Goal: Task Accomplishment & Management: Complete application form

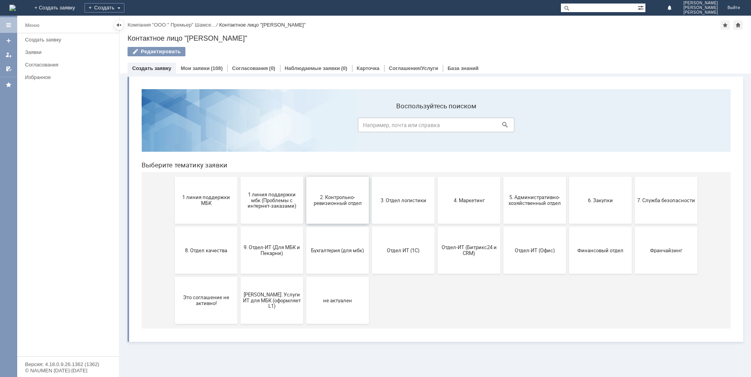
click at [341, 211] on button "2. Контрольно-ревизионный отдел" at bounding box center [337, 200] width 63 height 47
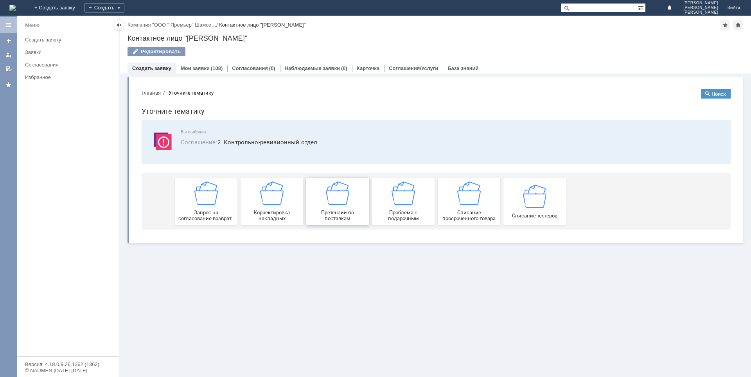
click at [344, 215] on span "Претензии по поставкам" at bounding box center [337, 216] width 58 height 12
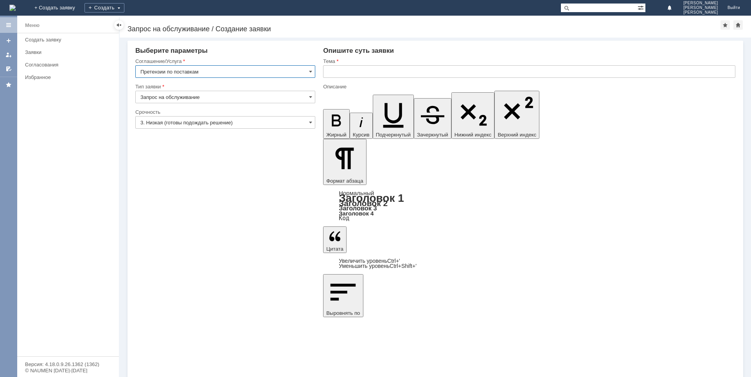
click at [210, 124] on input "3. Низкая (готовы подождать решение)" at bounding box center [225, 122] width 180 height 13
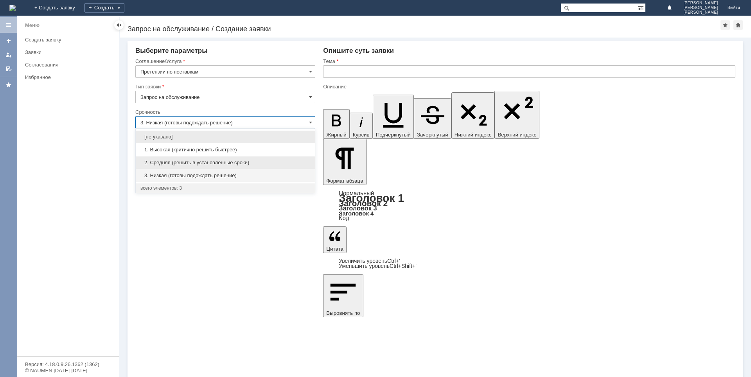
click at [164, 161] on span "2. Средняя (решить в установленные сроки)" at bounding box center [225, 163] width 170 height 6
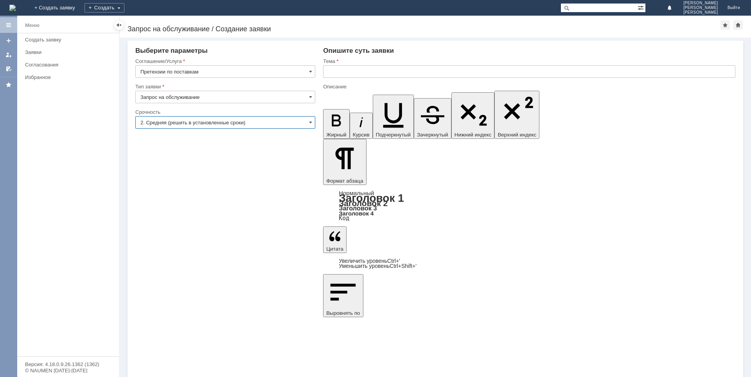
type input "2. Средняя (решить в установленные сроки)"
click at [345, 68] on input "text" at bounding box center [529, 71] width 412 height 13
type input "А"
type input "Расхождения по поставкам"
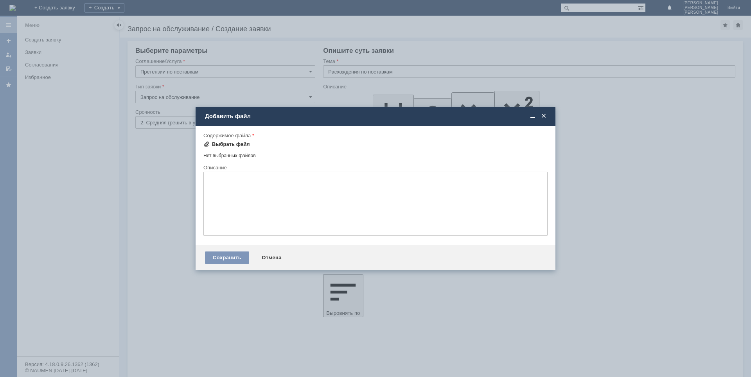
click at [238, 142] on div "Выбрать файл" at bounding box center [231, 144] width 38 height 6
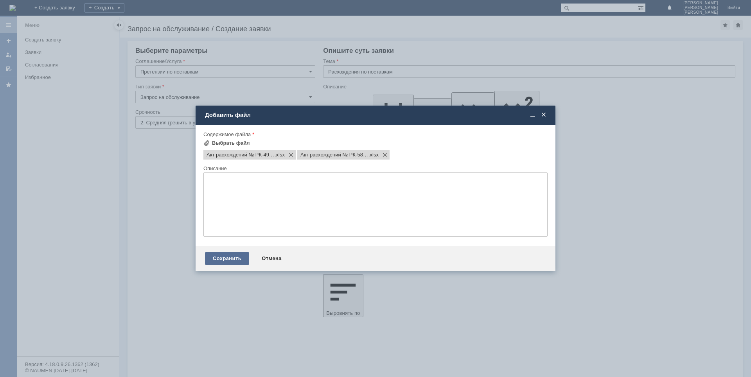
click at [224, 258] on div "Сохранить" at bounding box center [227, 258] width 44 height 13
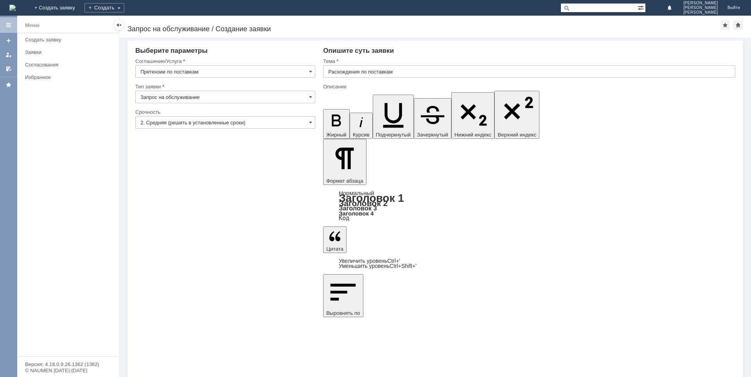
drag, startPoint x: 332, startPoint y: 2463, endPoint x: 415, endPoint y: 2471, distance: 83.8
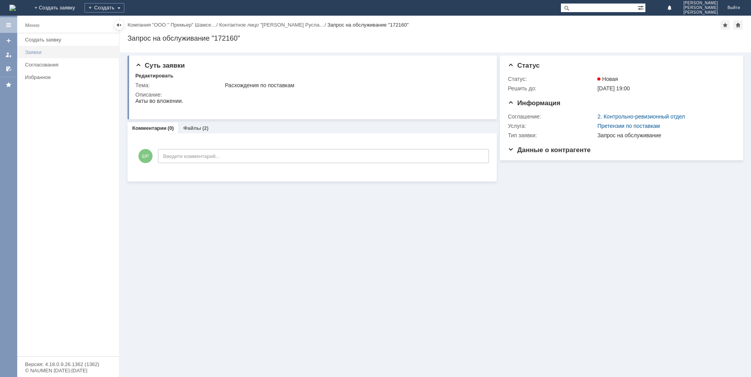
click at [28, 55] on link "Заявки" at bounding box center [69, 52] width 95 height 12
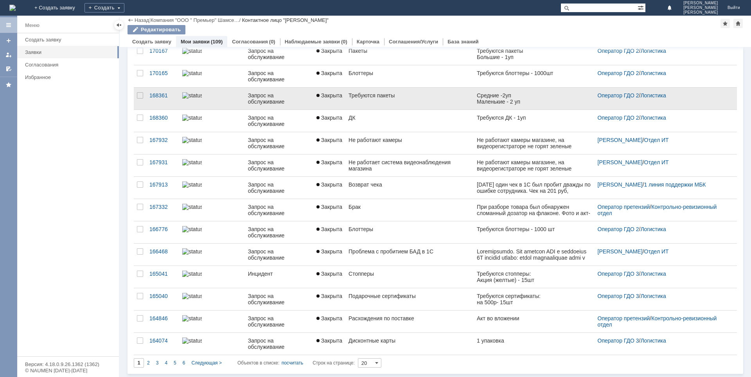
scroll to position [179, 0]
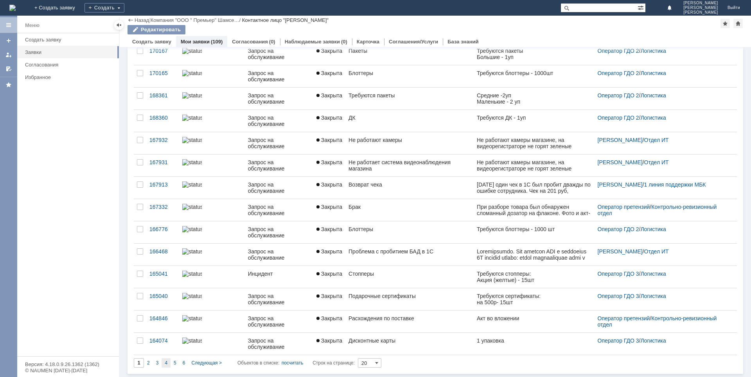
click at [168, 362] on div "4" at bounding box center [165, 362] width 9 height 9
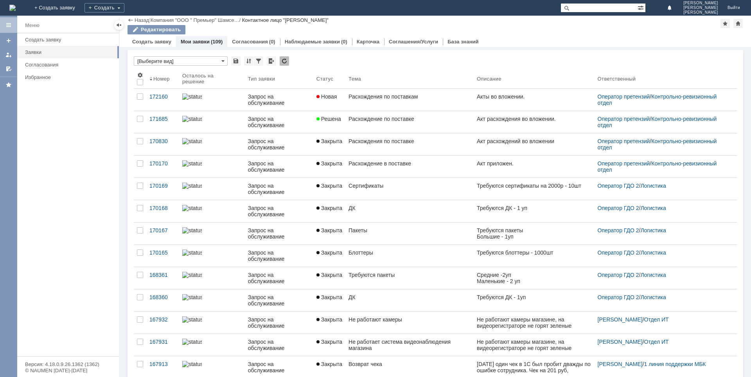
type input "4"
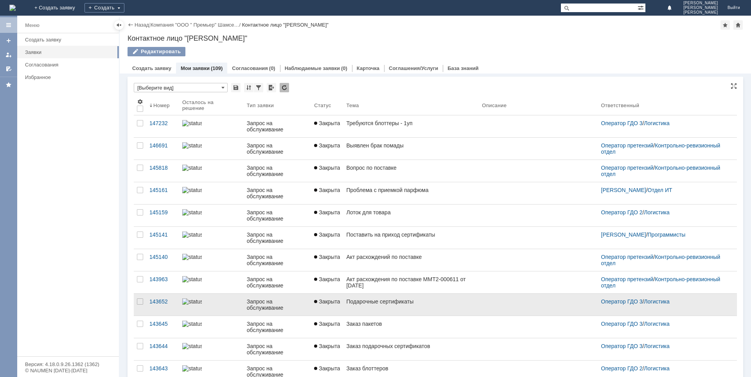
scroll to position [3, 0]
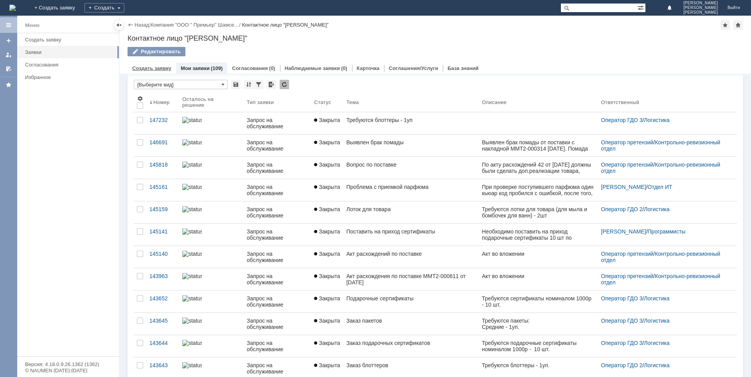
click at [152, 69] on link "Создать заявку" at bounding box center [151, 68] width 39 height 6
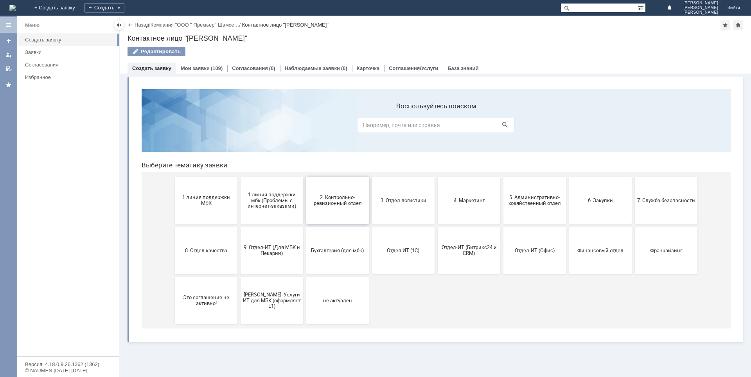
click at [343, 211] on button "2. Контрольно-ревизионный отдел" at bounding box center [337, 200] width 63 height 47
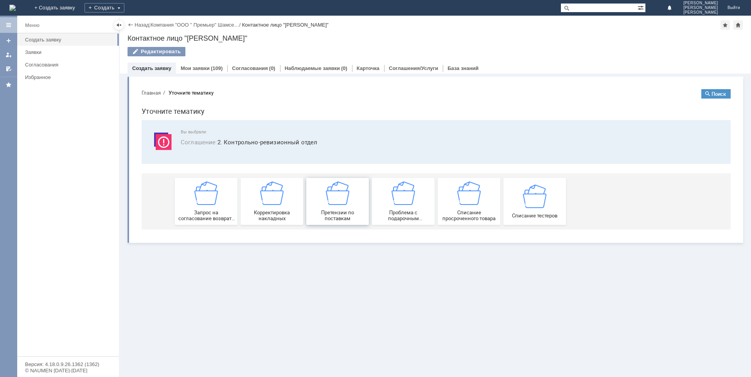
click at [344, 209] on div "Претензии по поставкам" at bounding box center [337, 201] width 58 height 40
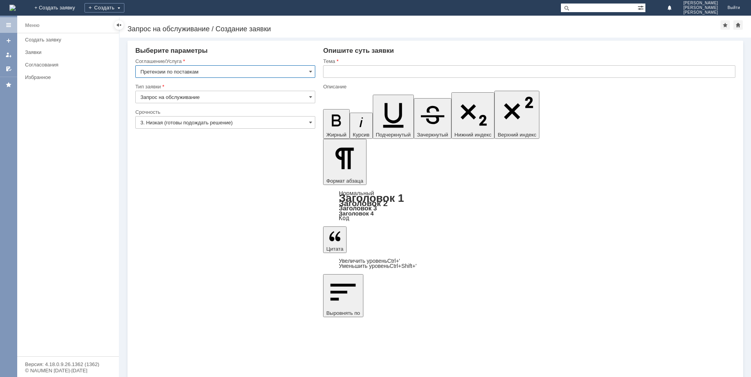
click at [179, 123] on input "3. Низкая (готовы подождать решение)" at bounding box center [225, 122] width 180 height 13
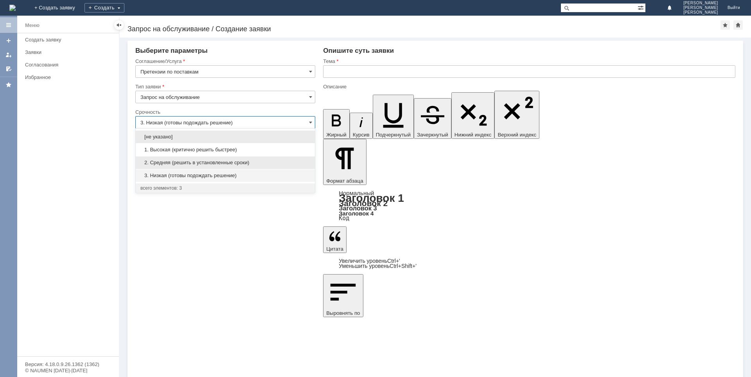
click at [160, 158] on div "2. Средняя (решить в установленные сроки)" at bounding box center [225, 162] width 179 height 13
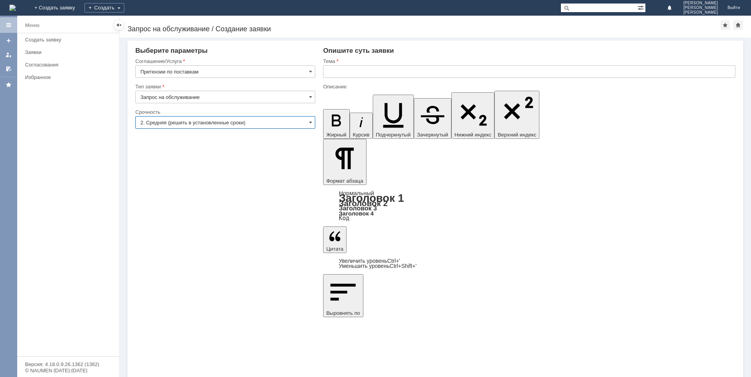
type input "2. Средняя (решить в установленные сроки)"
click at [355, 72] on input "text" at bounding box center [529, 71] width 412 height 13
type input "брак товара при поступлении"
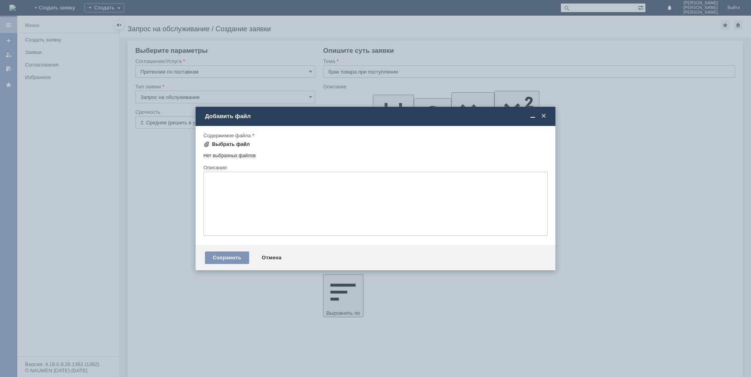
click at [224, 143] on div "Выбрать файл" at bounding box center [231, 144] width 38 height 6
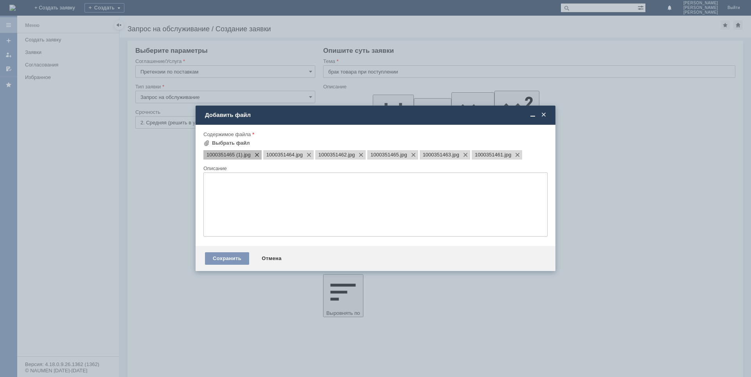
click at [258, 155] on span at bounding box center [255, 155] width 9 height 6
click at [222, 256] on div "Сохранить" at bounding box center [227, 258] width 44 height 13
